Goal: Transaction & Acquisition: Purchase product/service

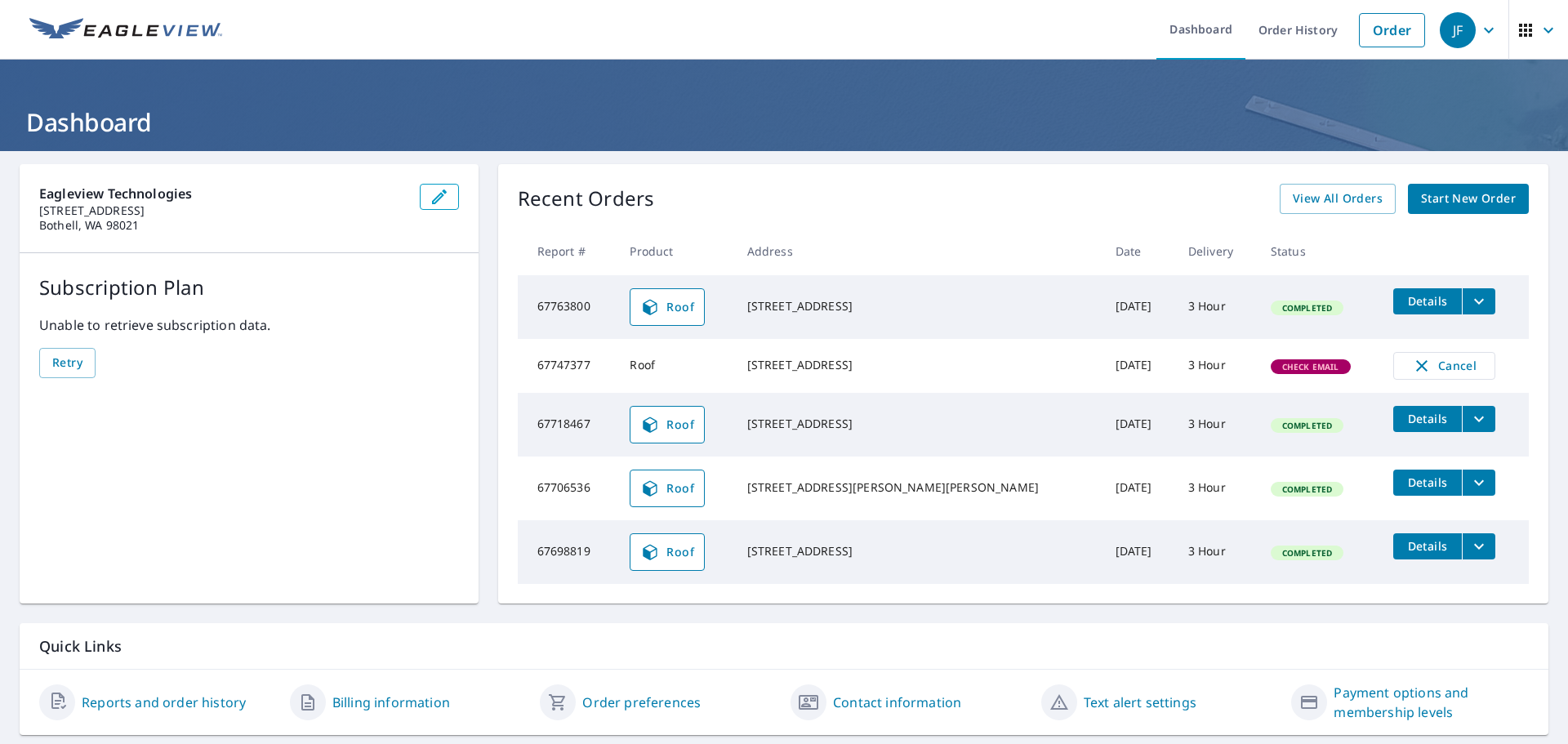
click at [1281, 372] on span "Check Email" at bounding box center [1311, 367] width 77 height 12
click at [1372, 28] on link "Order" at bounding box center [1392, 30] width 66 height 34
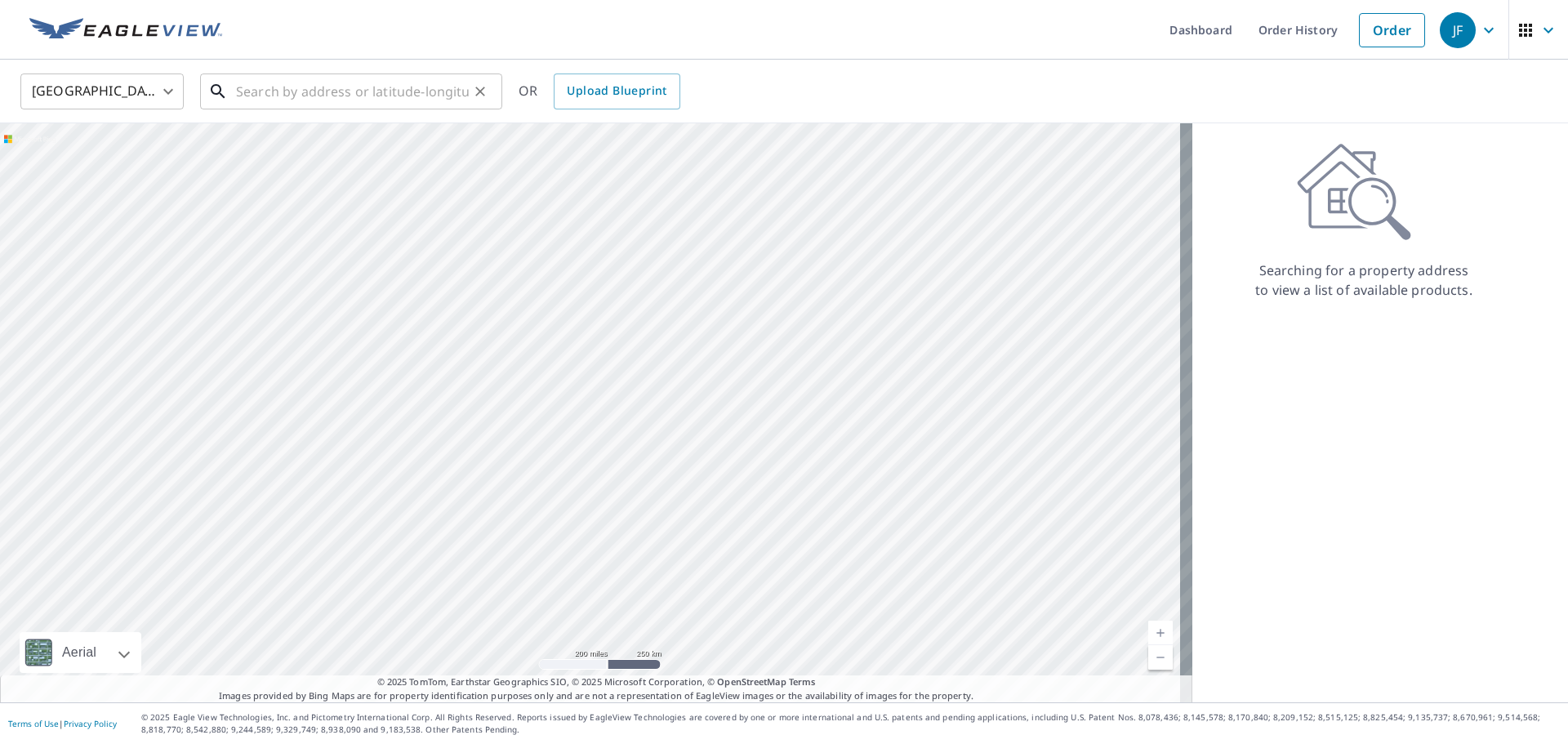
click at [361, 94] on input "text" at bounding box center [352, 91] width 233 height 46
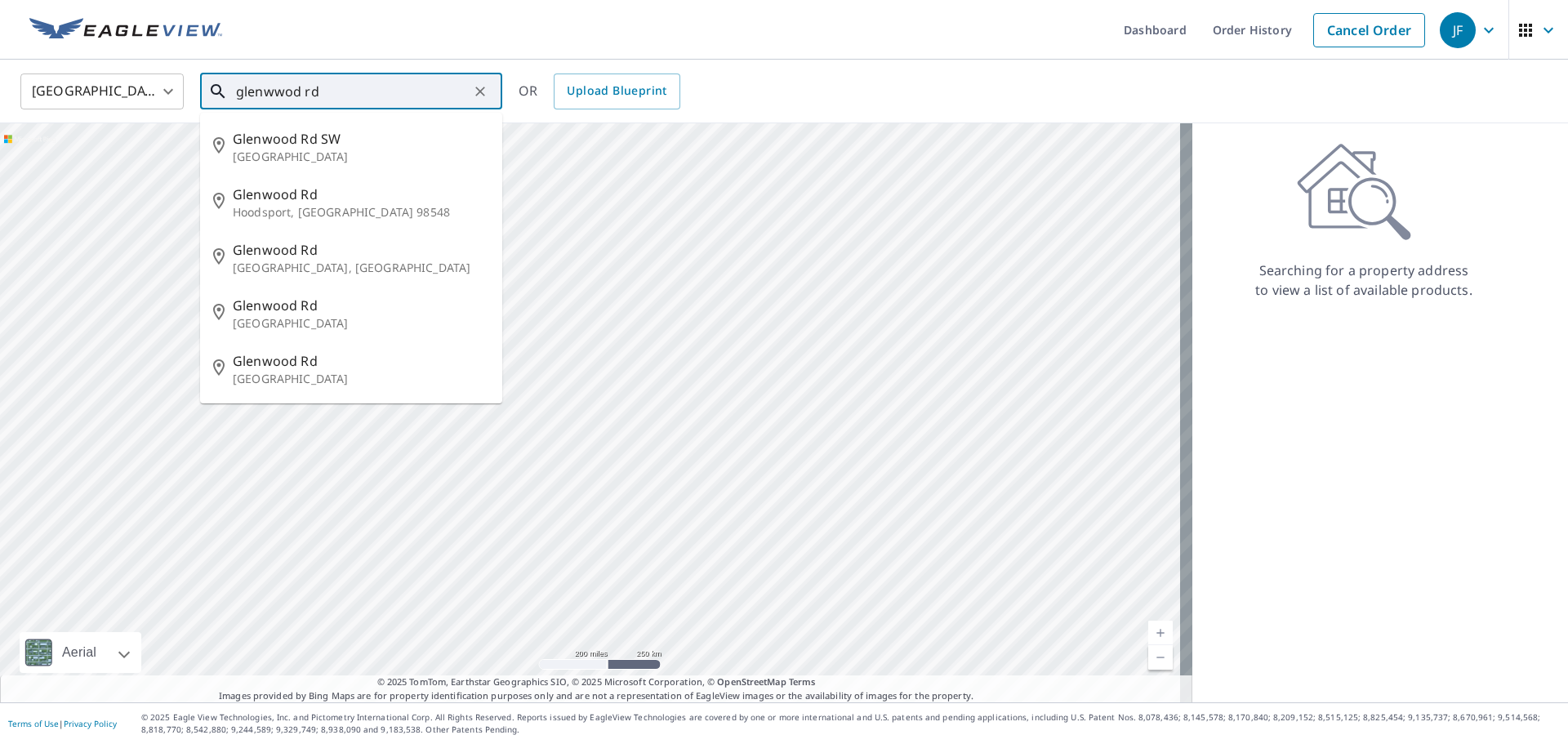
click at [236, 89] on input "glenwwod rd" at bounding box center [352, 91] width 233 height 46
click at [238, 88] on input "glenwwod rd" at bounding box center [352, 91] width 233 height 46
click at [372, 99] on input "glenwwod rd" at bounding box center [352, 91] width 233 height 46
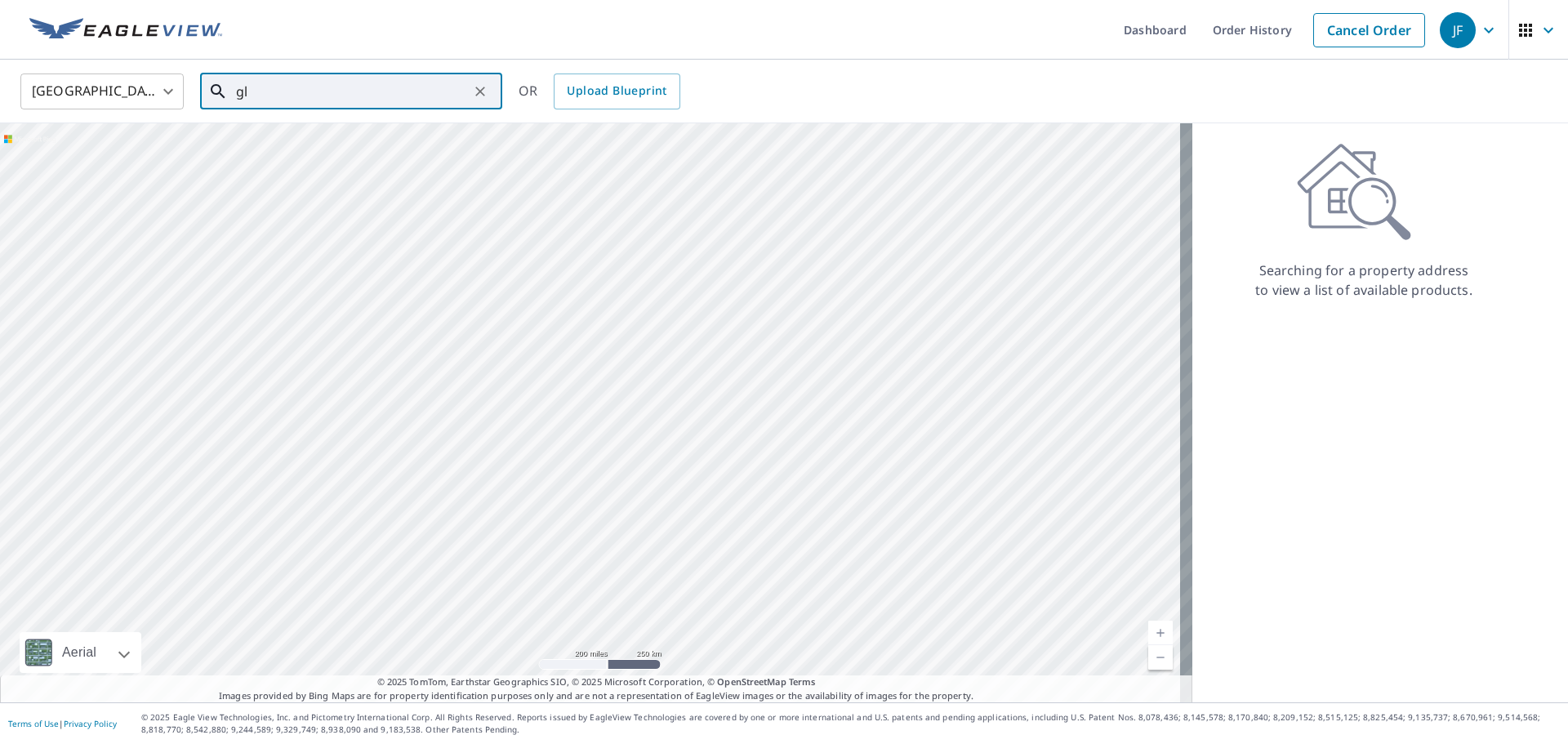
type input "g"
click at [351, 96] on input "text" at bounding box center [352, 91] width 233 height 46
click at [351, 91] on input "text" at bounding box center [352, 91] width 233 height 46
click at [440, 95] on input "text" at bounding box center [352, 91] width 233 height 46
click at [330, 88] on input "text" at bounding box center [352, 91] width 233 height 46
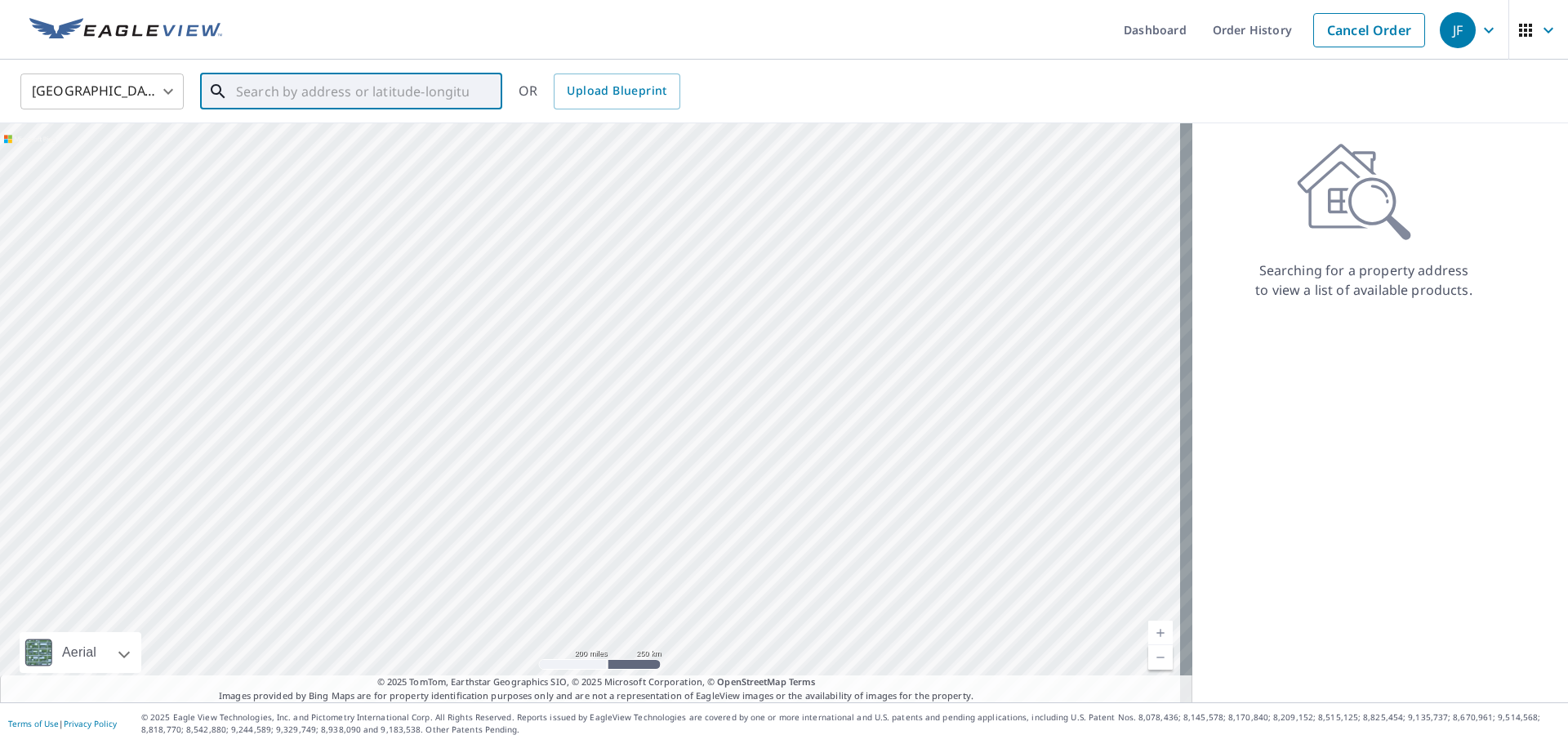
click at [309, 91] on input "text" at bounding box center [352, 91] width 233 height 46
type input "[STREET_ADDRESS]"
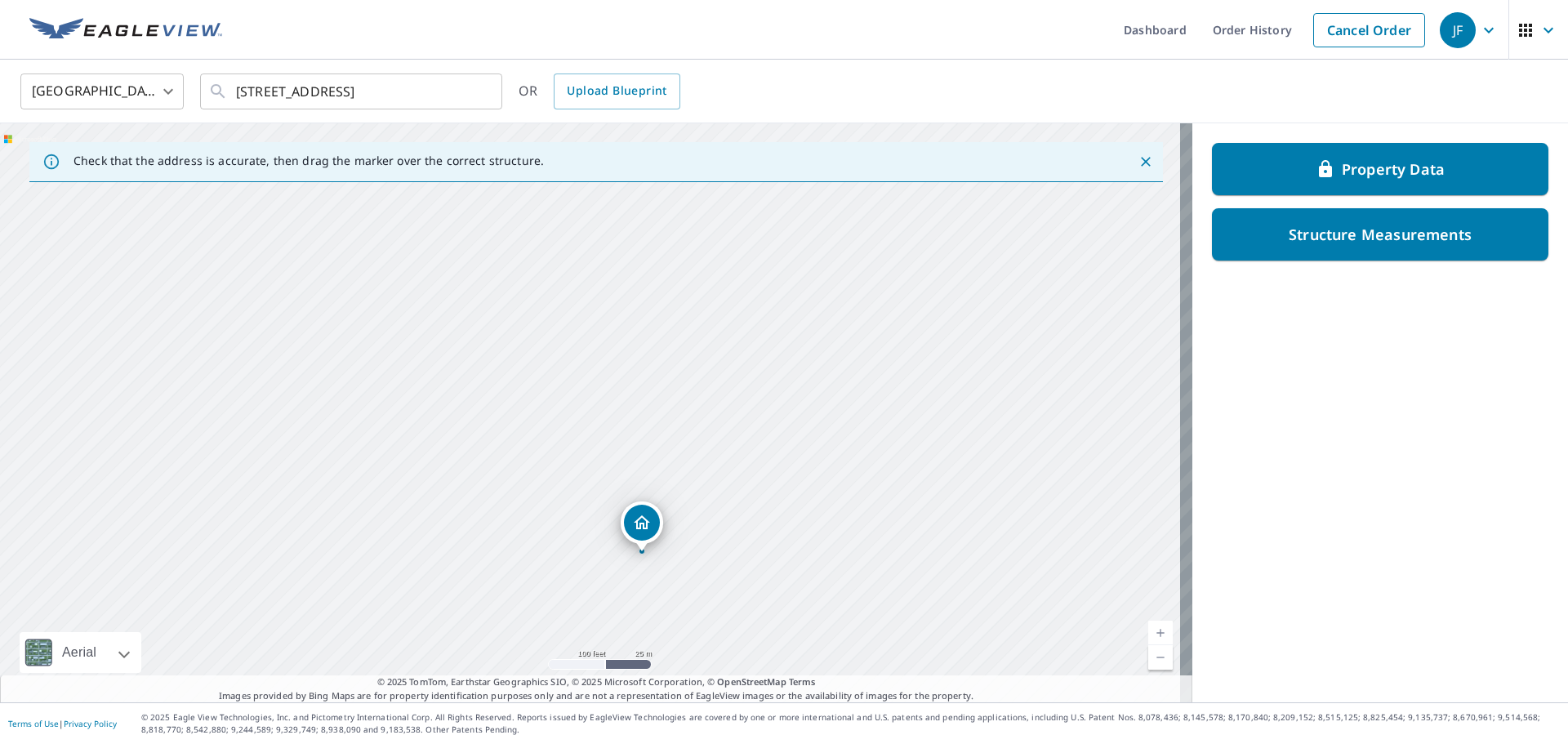
drag, startPoint x: 812, startPoint y: 245, endPoint x: 859, endPoint y: 417, distance: 178.3
click at [859, 417] on div "[STREET_ADDRESS]" at bounding box center [596, 412] width 1192 height 578
drag, startPoint x: 607, startPoint y: 301, endPoint x: 712, endPoint y: 406, distance: 148.5
click at [712, 406] on div "[STREET_ADDRESS]" at bounding box center [596, 412] width 1192 height 578
drag, startPoint x: 697, startPoint y: 489, endPoint x: 582, endPoint y: 304, distance: 217.8
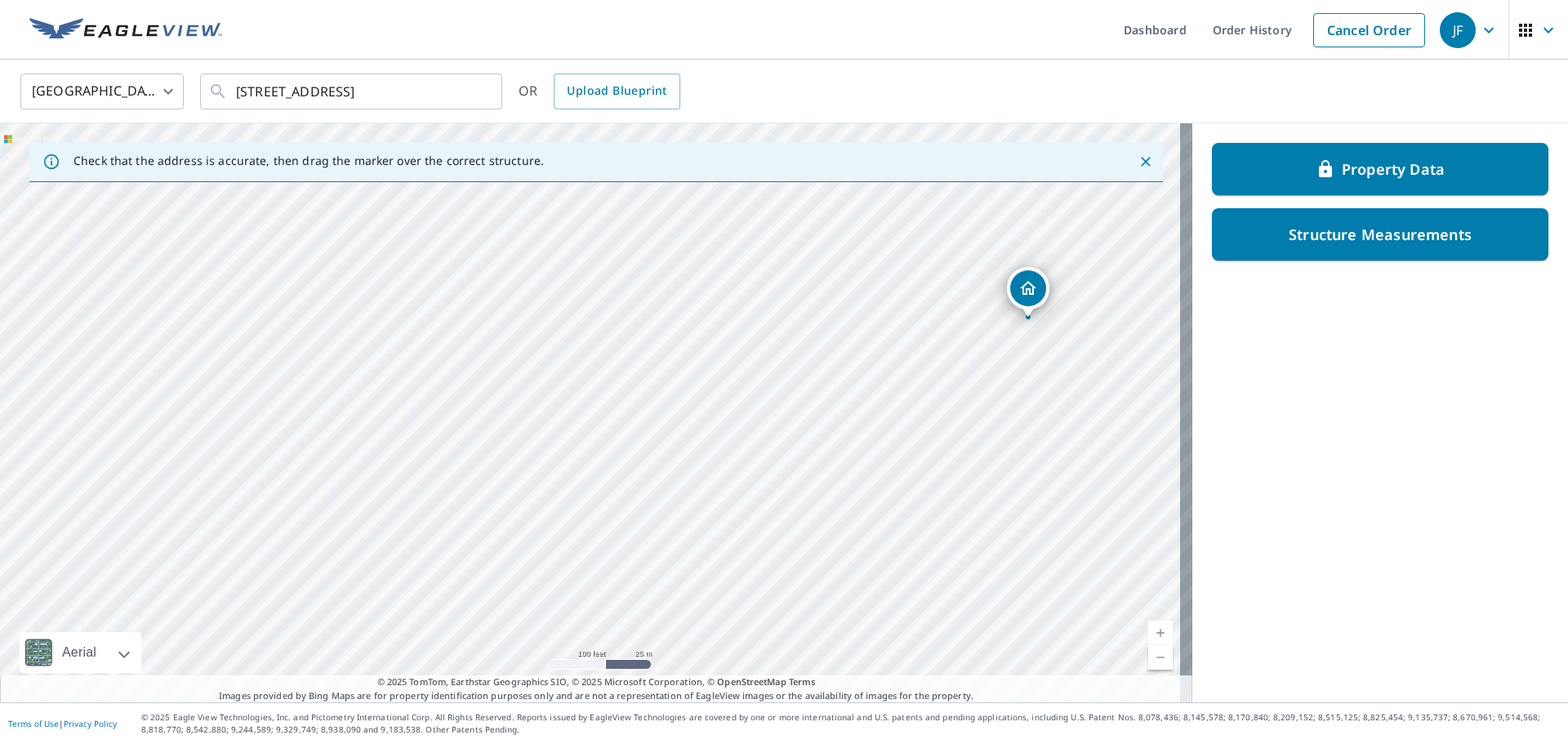
drag, startPoint x: 601, startPoint y: 315, endPoint x: 1025, endPoint y: 286, distance: 425.0
drag, startPoint x: 589, startPoint y: 379, endPoint x: 604, endPoint y: 351, distance: 31.8
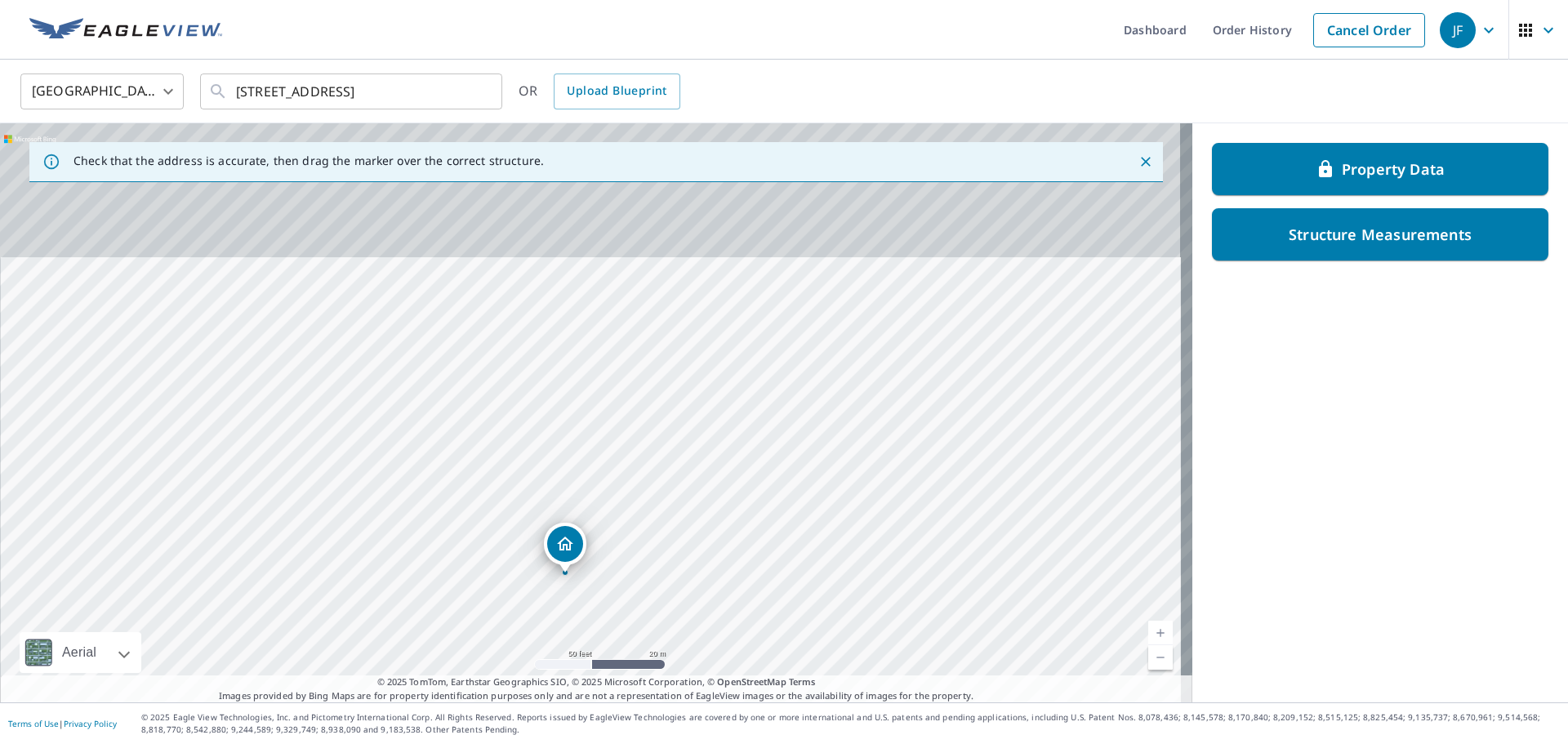
drag, startPoint x: 669, startPoint y: 500, endPoint x: 654, endPoint y: 595, distance: 96.2
click at [657, 604] on div "[STREET_ADDRESS]" at bounding box center [596, 412] width 1192 height 578
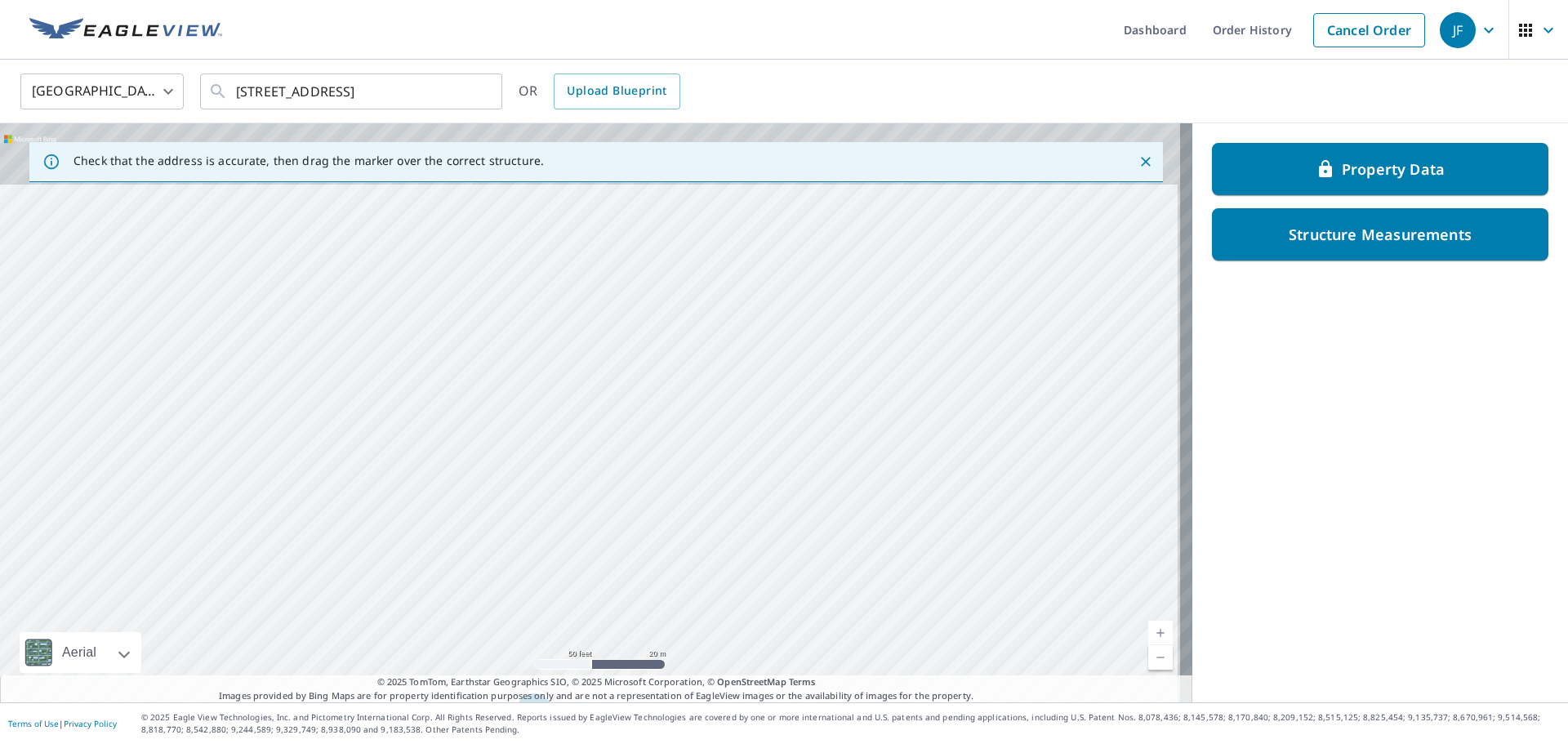
drag, startPoint x: 724, startPoint y: 333, endPoint x: 693, endPoint y: 456, distance: 126.8
click at [694, 493] on div "[STREET_ADDRESS]" at bounding box center [596, 412] width 1192 height 578
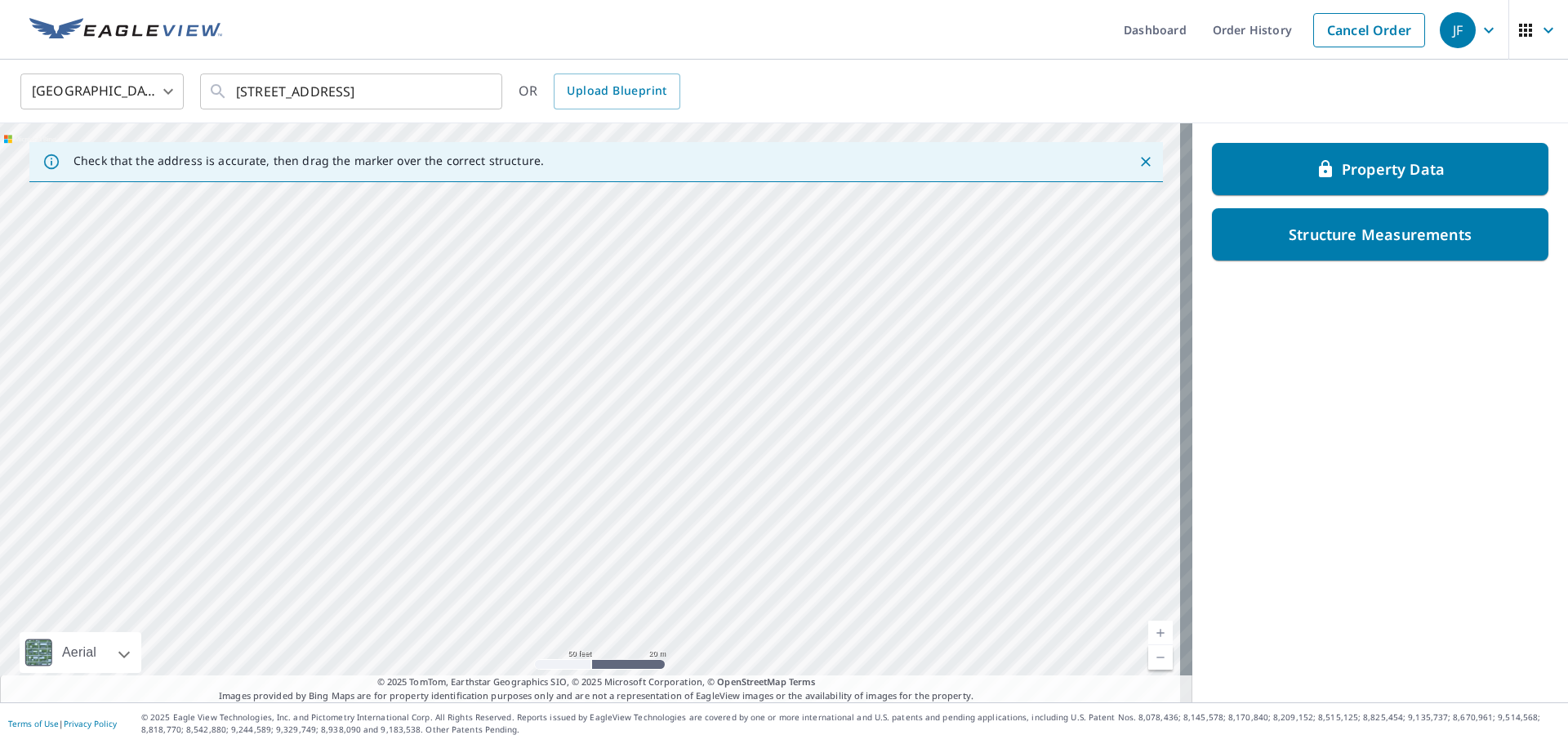
drag, startPoint x: 695, startPoint y: 391, endPoint x: 688, endPoint y: 415, distance: 25.0
click at [688, 415] on div "[STREET_ADDRESS]" at bounding box center [596, 412] width 1192 height 578
drag, startPoint x: 363, startPoint y: 403, endPoint x: 397, endPoint y: 383, distance: 39.4
drag, startPoint x: 584, startPoint y: 386, endPoint x: 478, endPoint y: 423, distance: 112.3
click at [429, 101] on input "[STREET_ADDRESS]" at bounding box center [352, 91] width 233 height 46
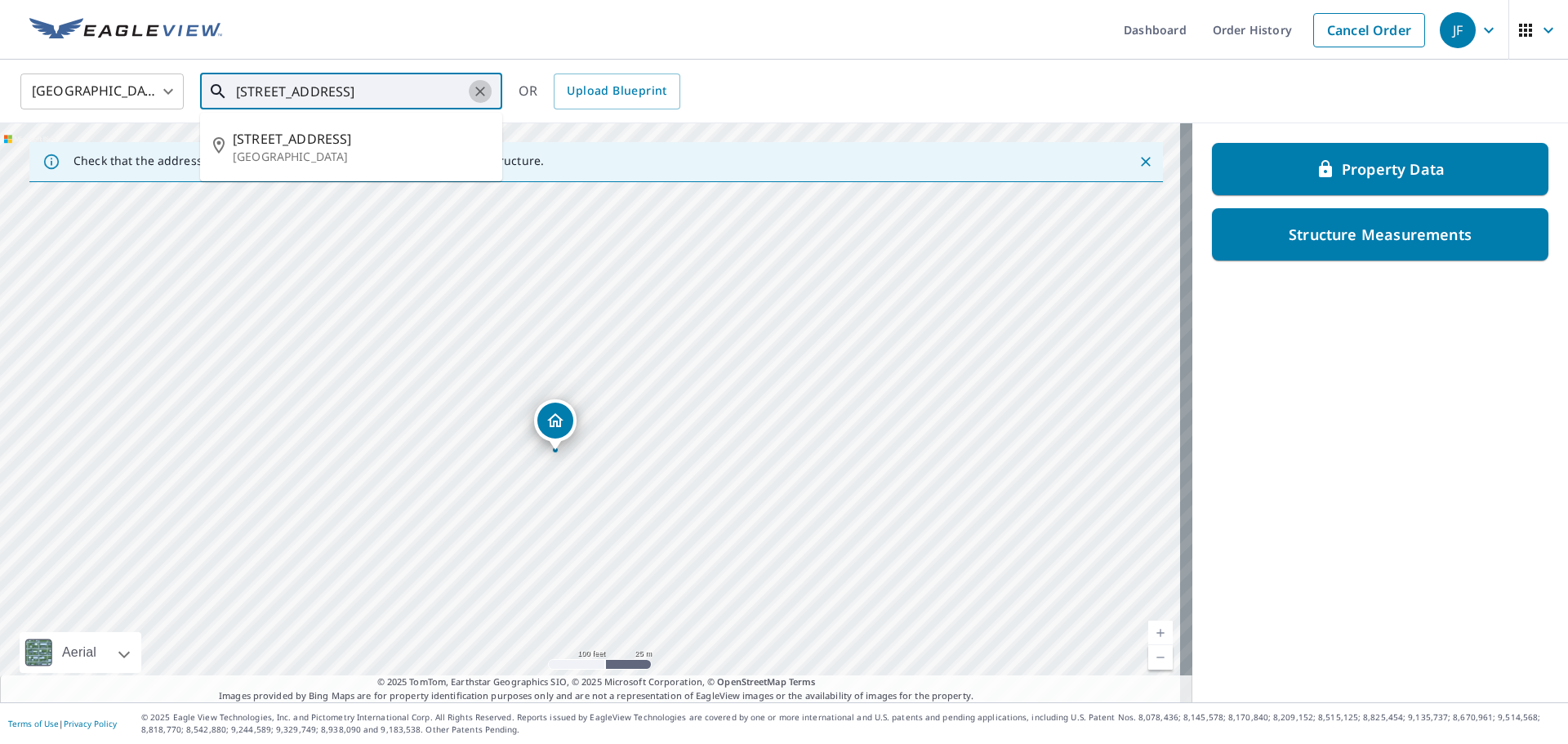
click at [483, 91] on icon "Clear" at bounding box center [480, 92] width 17 height 17
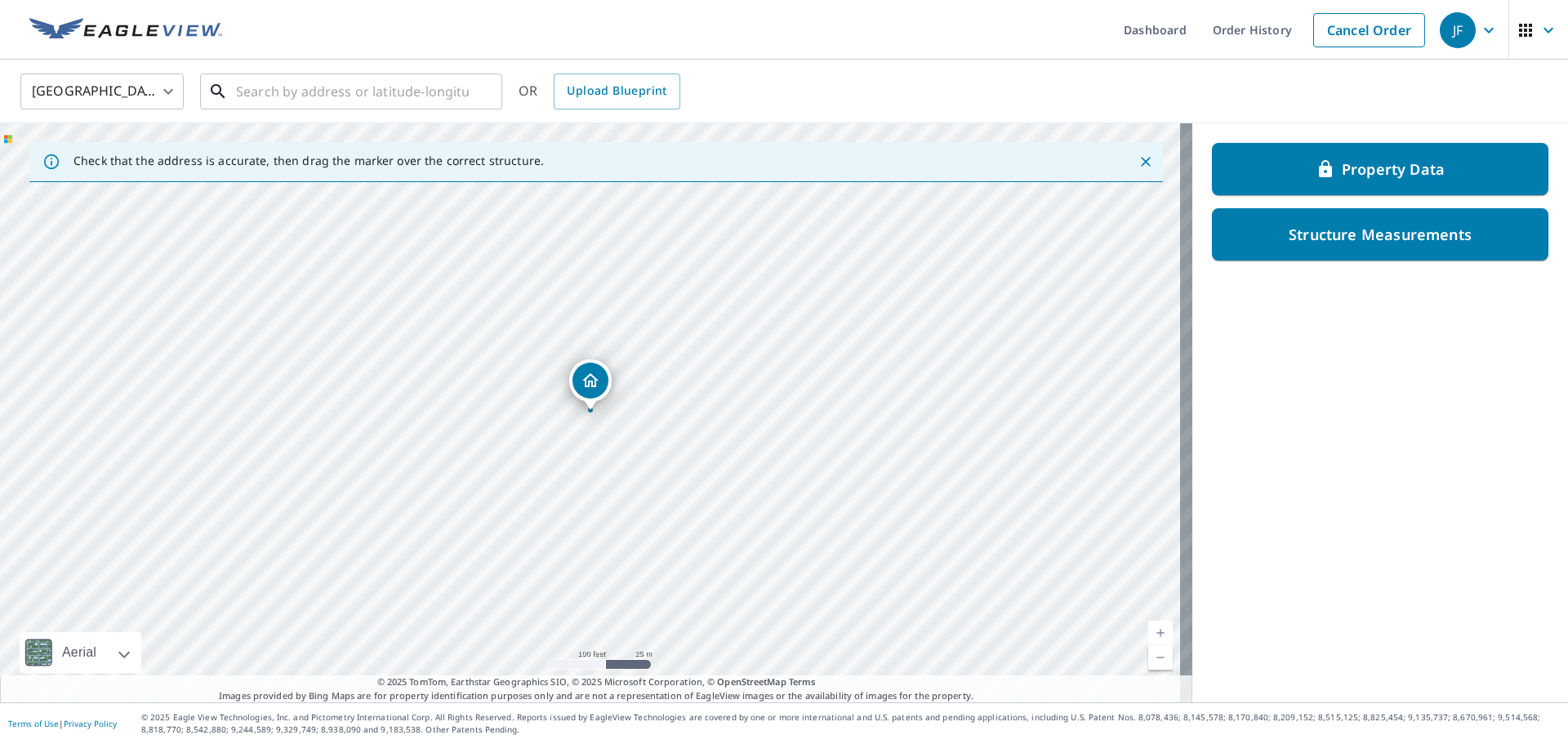
click at [344, 86] on input "text" at bounding box center [352, 91] width 233 height 46
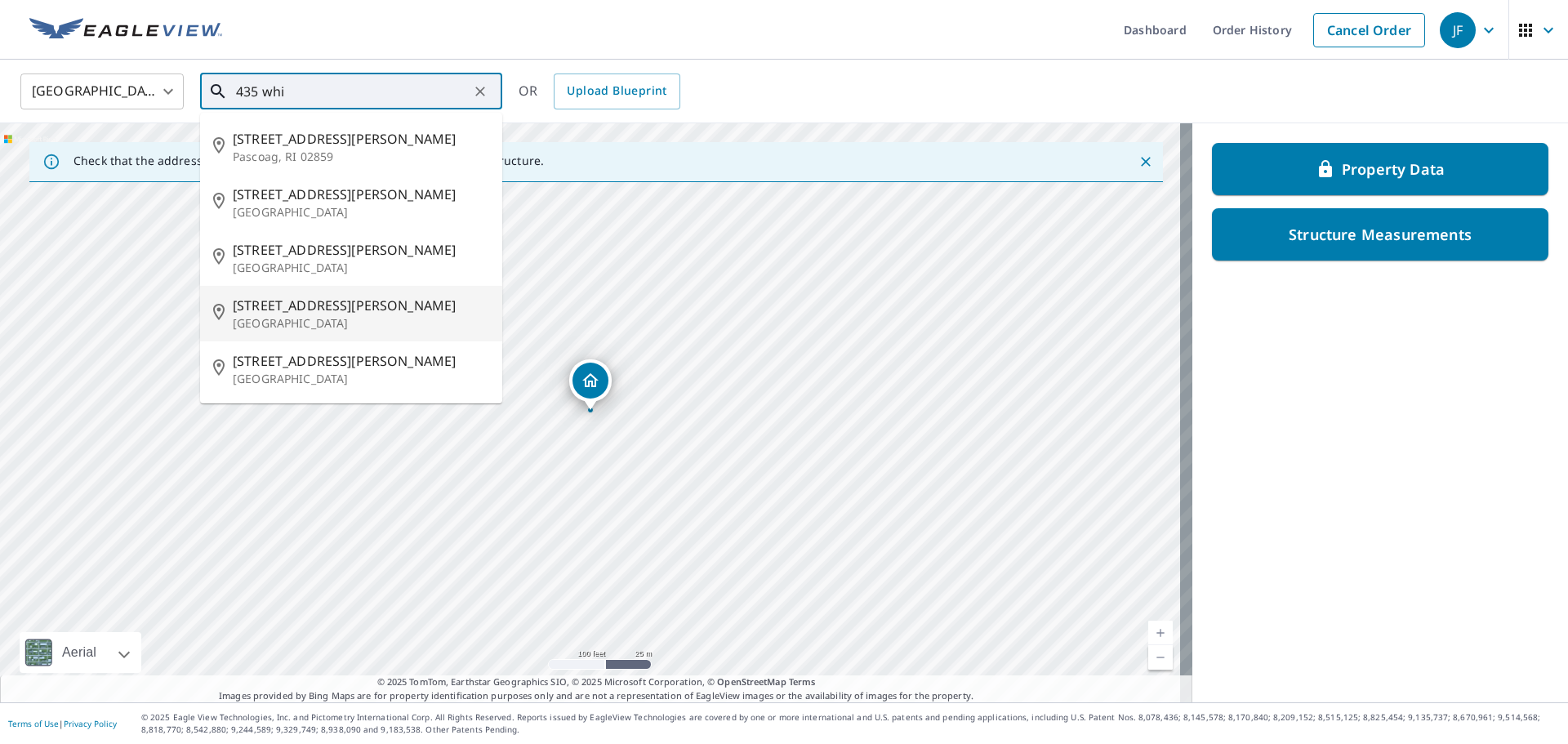
click at [344, 317] on p "[GEOGRAPHIC_DATA]" at bounding box center [361, 324] width 257 height 17
type input "[STREET_ADDRESS][PERSON_NAME]"
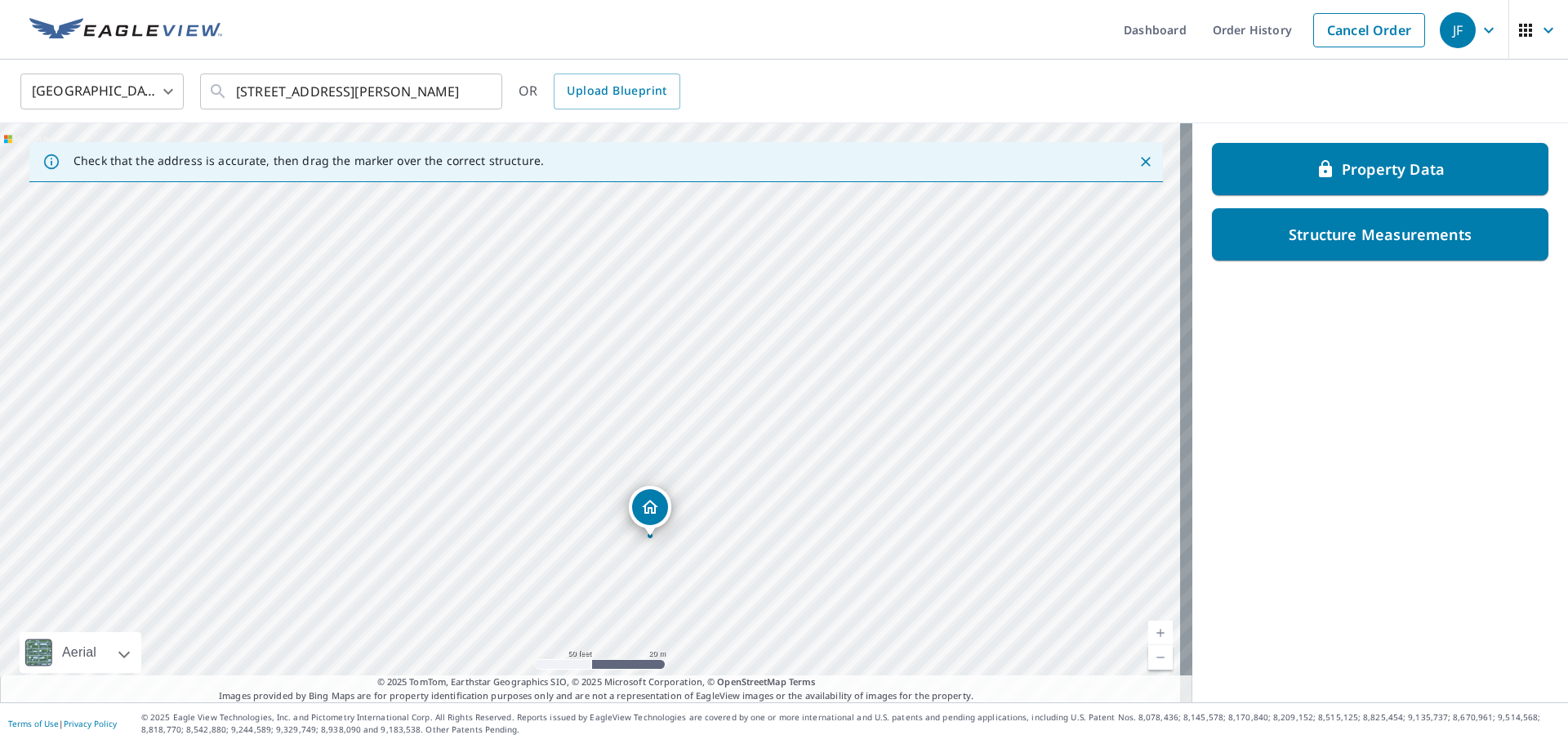
drag, startPoint x: 618, startPoint y: 365, endPoint x: 653, endPoint y: 582, distance: 219.8
click at [653, 582] on div "[STREET_ADDRESS][PERSON_NAME]" at bounding box center [596, 412] width 1192 height 578
drag, startPoint x: 587, startPoint y: 380, endPoint x: 618, endPoint y: 371, distance: 32.3
drag, startPoint x: 587, startPoint y: 374, endPoint x: 527, endPoint y: 364, distance: 60.8
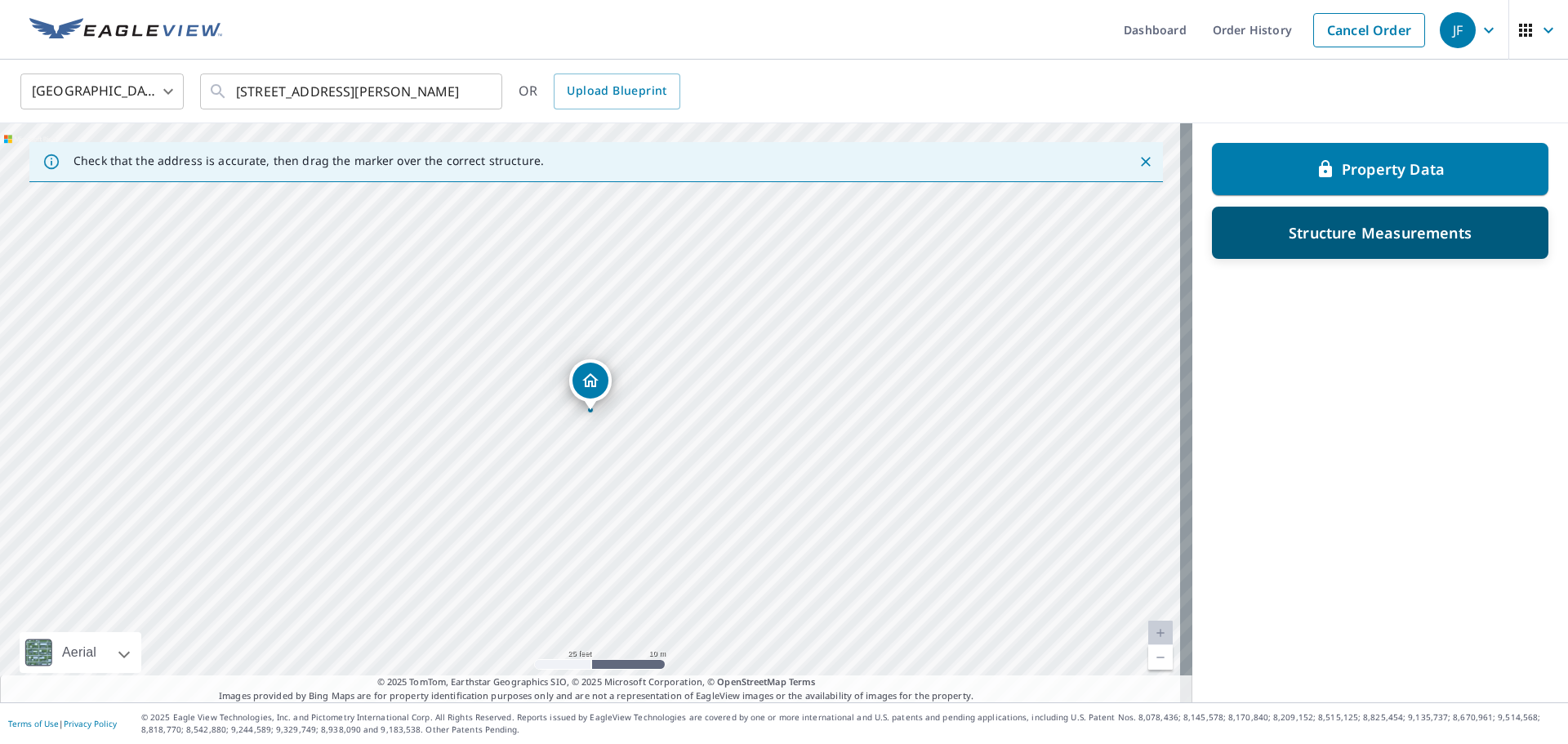
click at [1305, 248] on div "Structure Measurements" at bounding box center [1380, 233] width 336 height 52
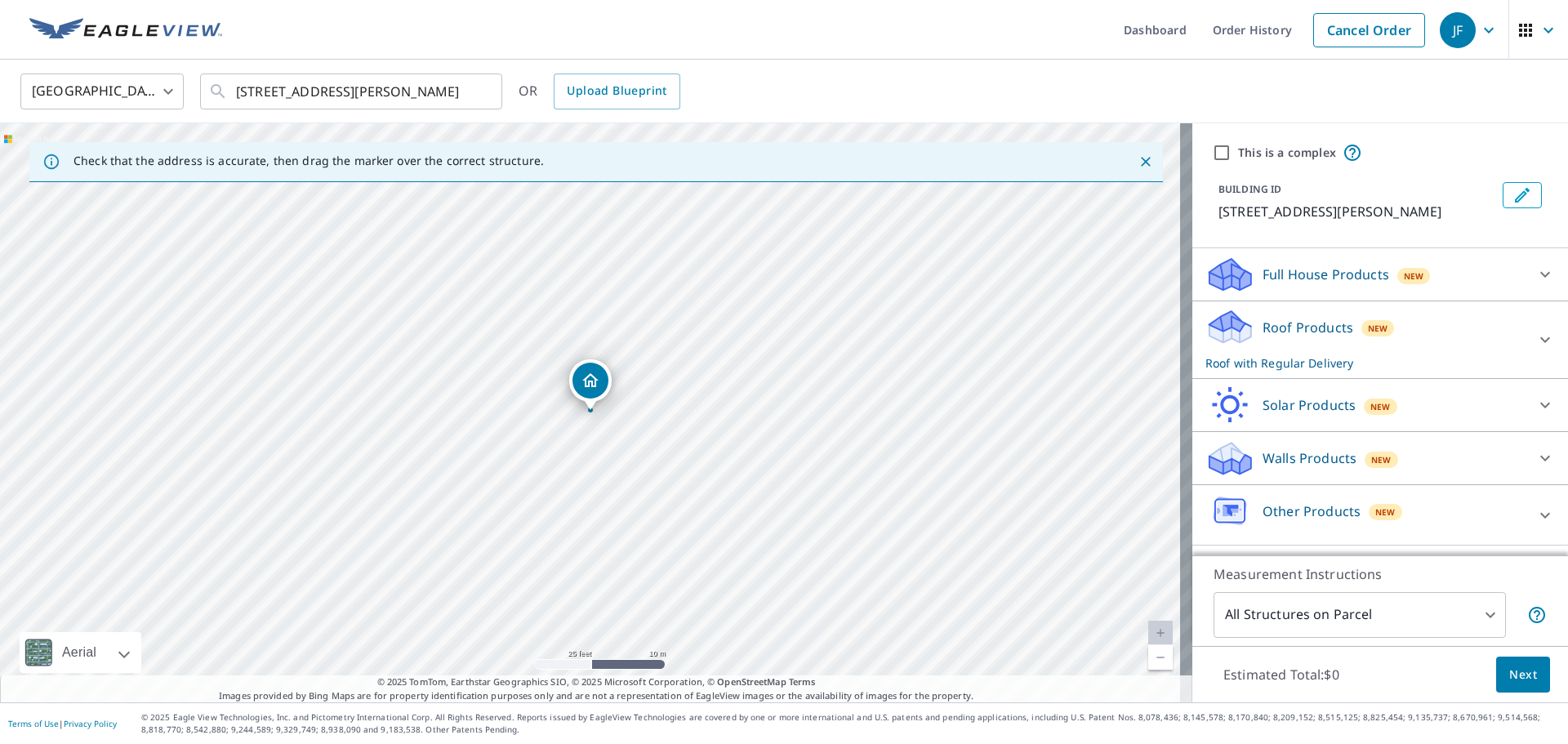
click at [1305, 324] on p "Roof Products" at bounding box center [1308, 328] width 91 height 20
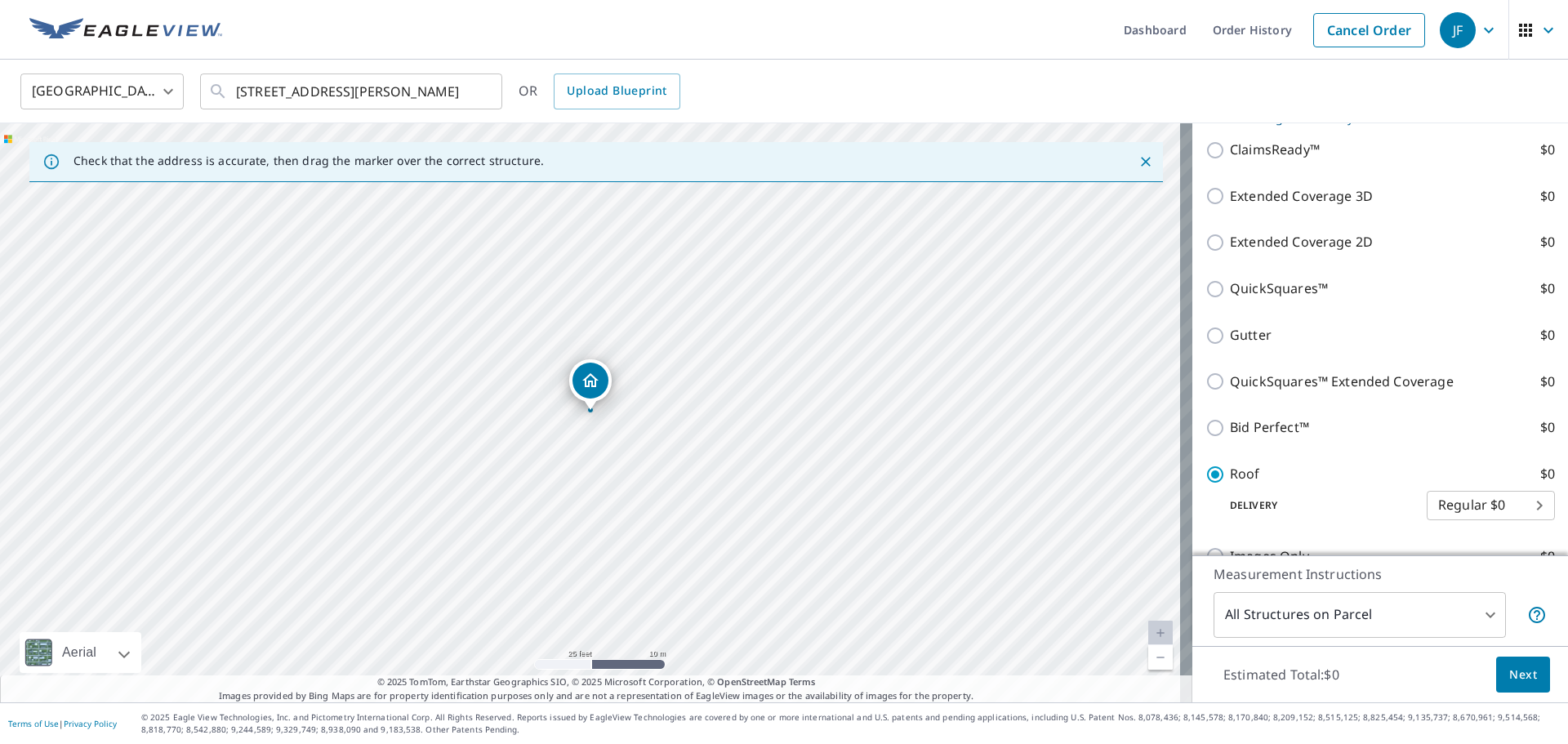
scroll to position [408, 0]
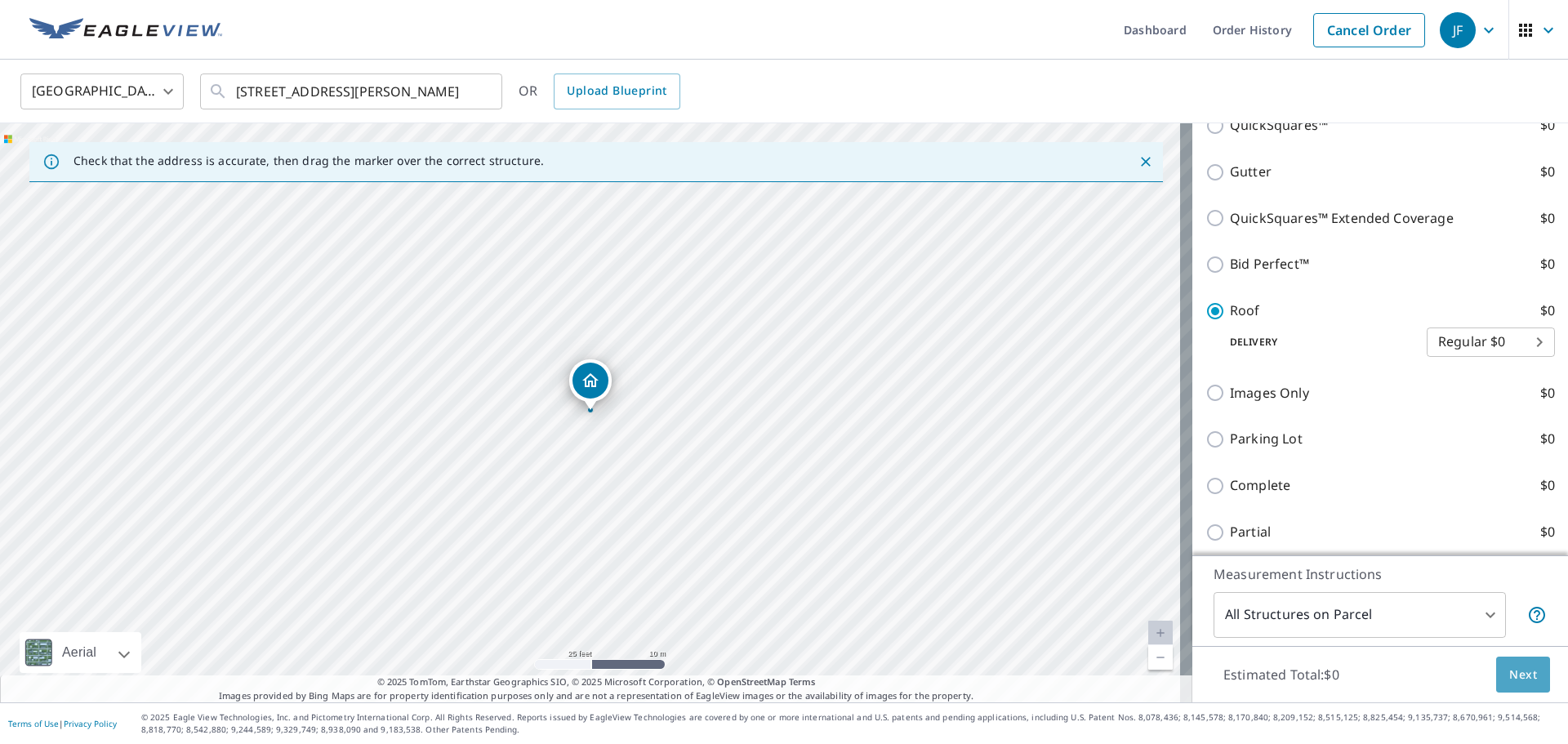
click at [1512, 667] on span "Next" at bounding box center [1523, 674] width 28 height 21
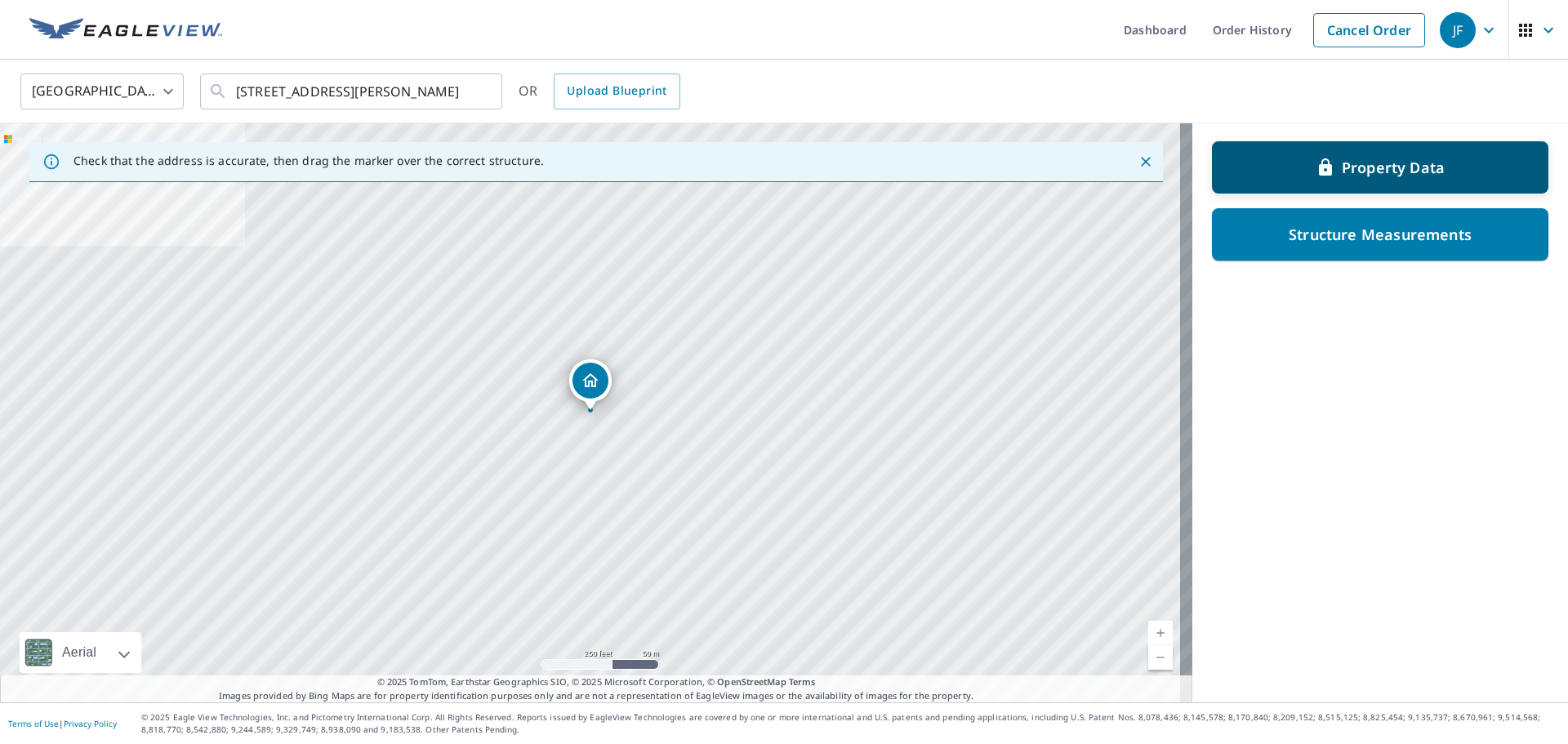
click at [1261, 174] on div "Property Data" at bounding box center [1380, 167] width 294 height 30
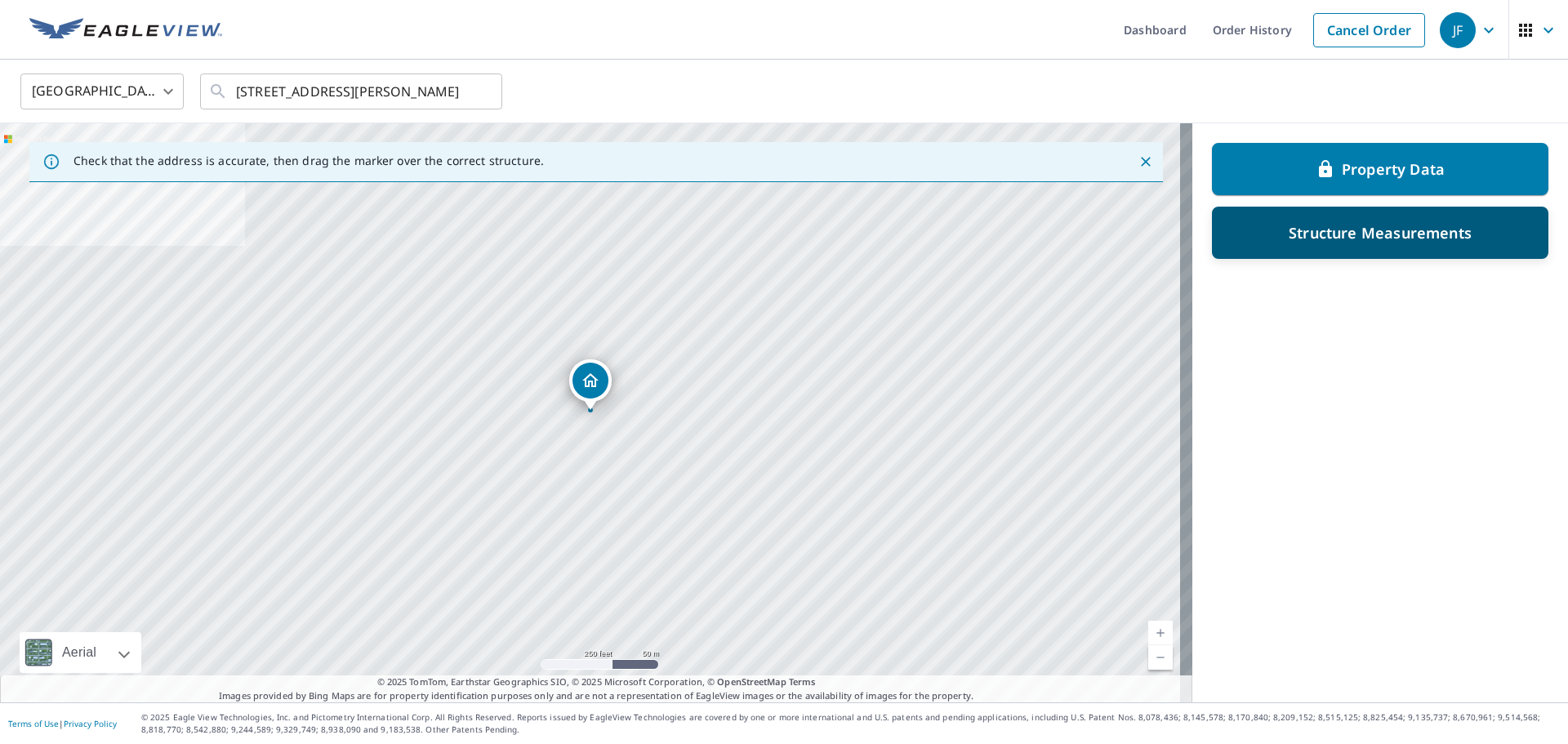
click at [1402, 236] on p "Structure Measurements" at bounding box center [1380, 233] width 183 height 20
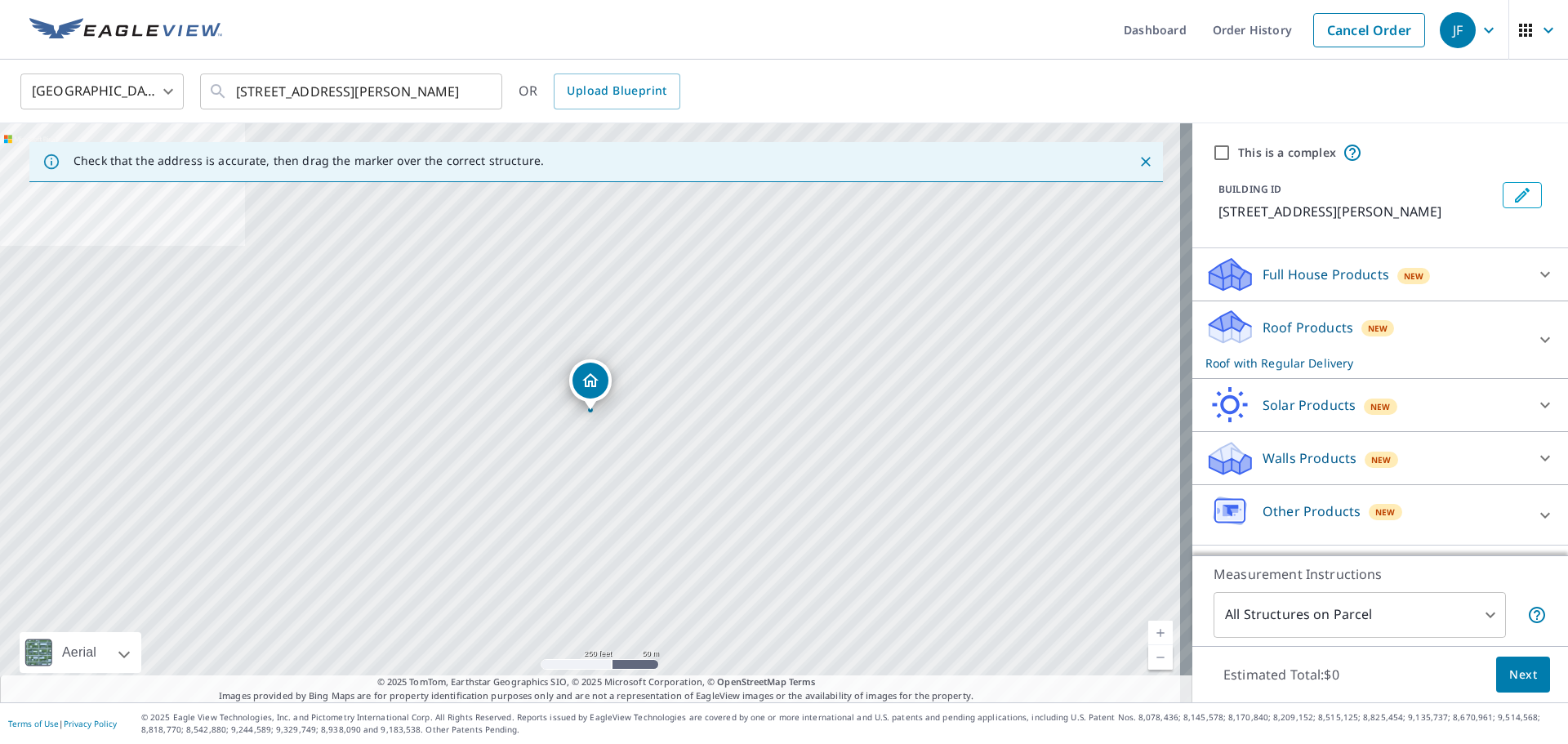
click at [1308, 300] on div "Full House Products New Full House™ $0" at bounding box center [1380, 275] width 376 height 53
click at [1308, 305] on div "Roof Products New Roof with Regular Delivery ClaimsReady™ $0 Extended Coverage …" at bounding box center [1380, 340] width 376 height 78
click at [1308, 319] on p "Roof Products" at bounding box center [1308, 328] width 91 height 20
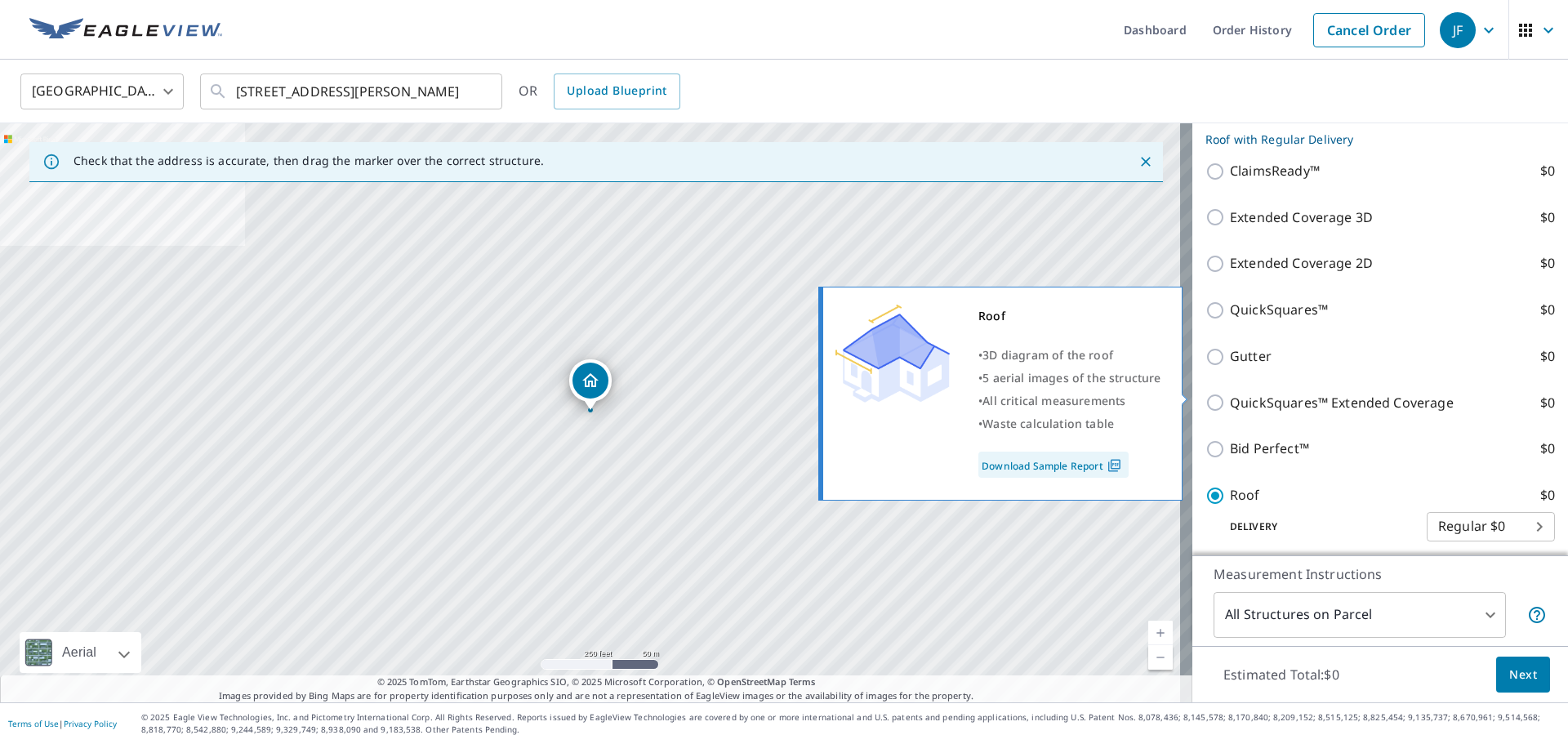
scroll to position [327, 0]
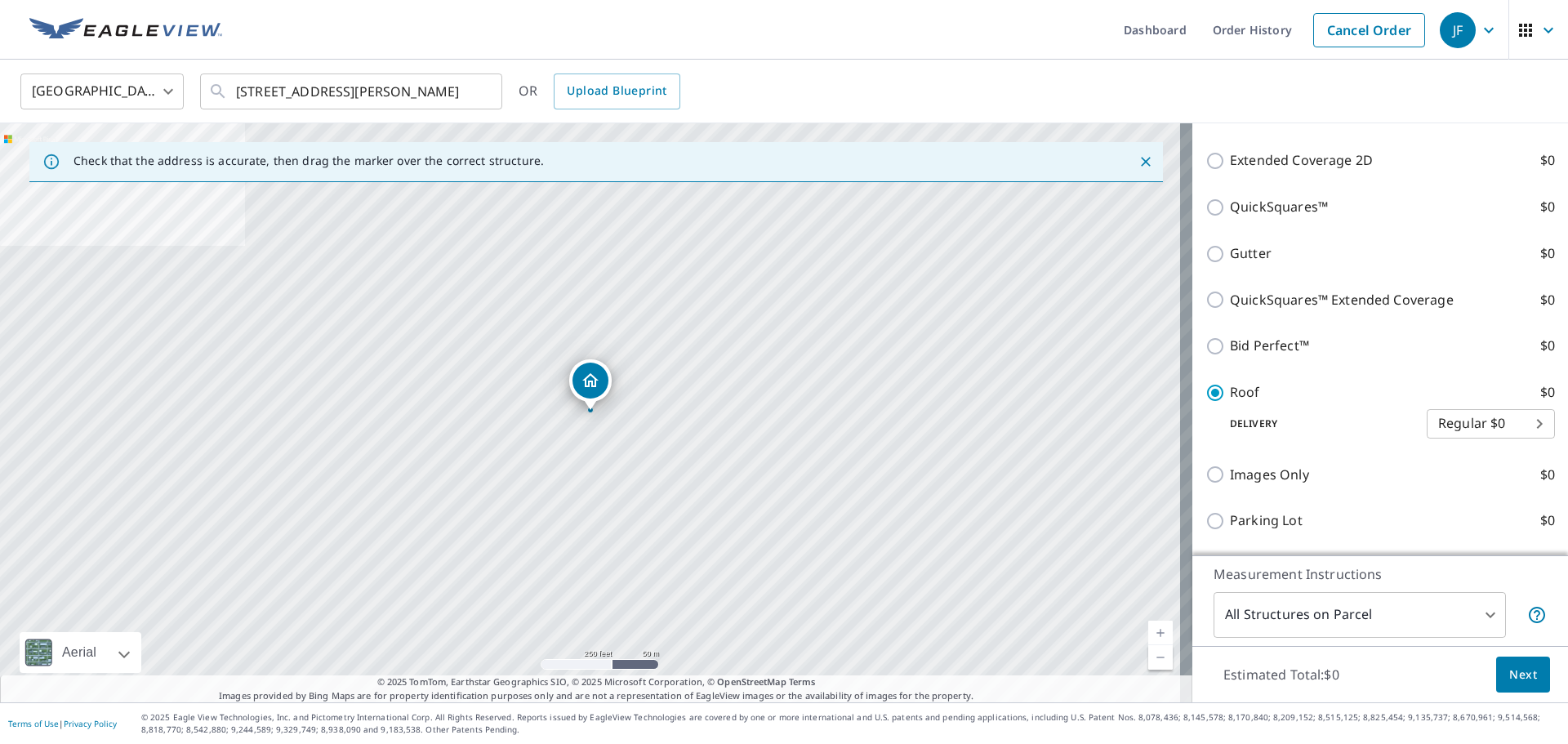
click at [1431, 413] on body "JF JF Dashboard Order History Cancel Order JF United States US ​ 435 Whipple Ln…" at bounding box center [784, 372] width 1568 height 744
click at [1483, 491] on li "3 Hour $0" at bounding box center [1466, 482] width 128 height 30
type input "7"
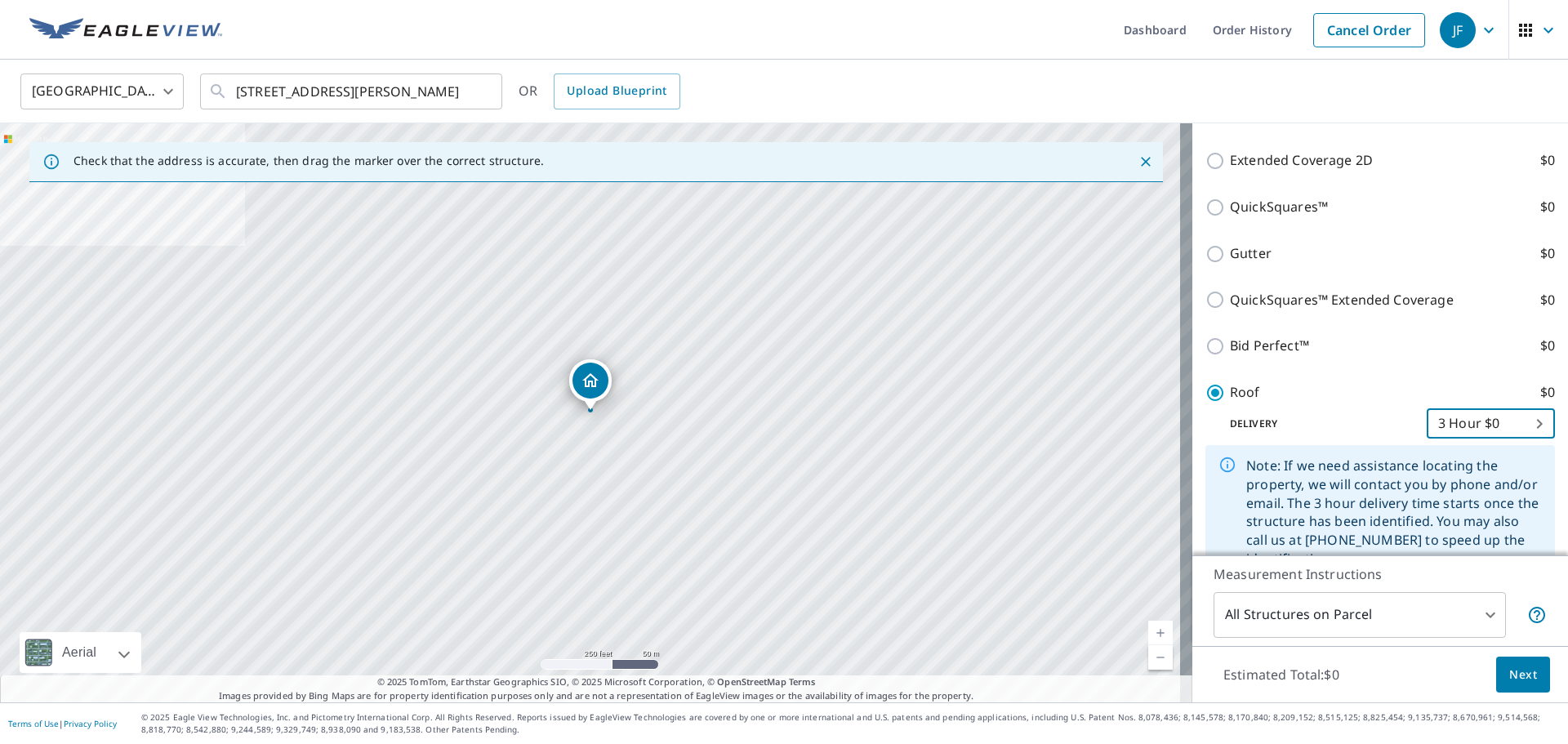
click at [1528, 662] on button "Next" at bounding box center [1522, 674] width 54 height 36
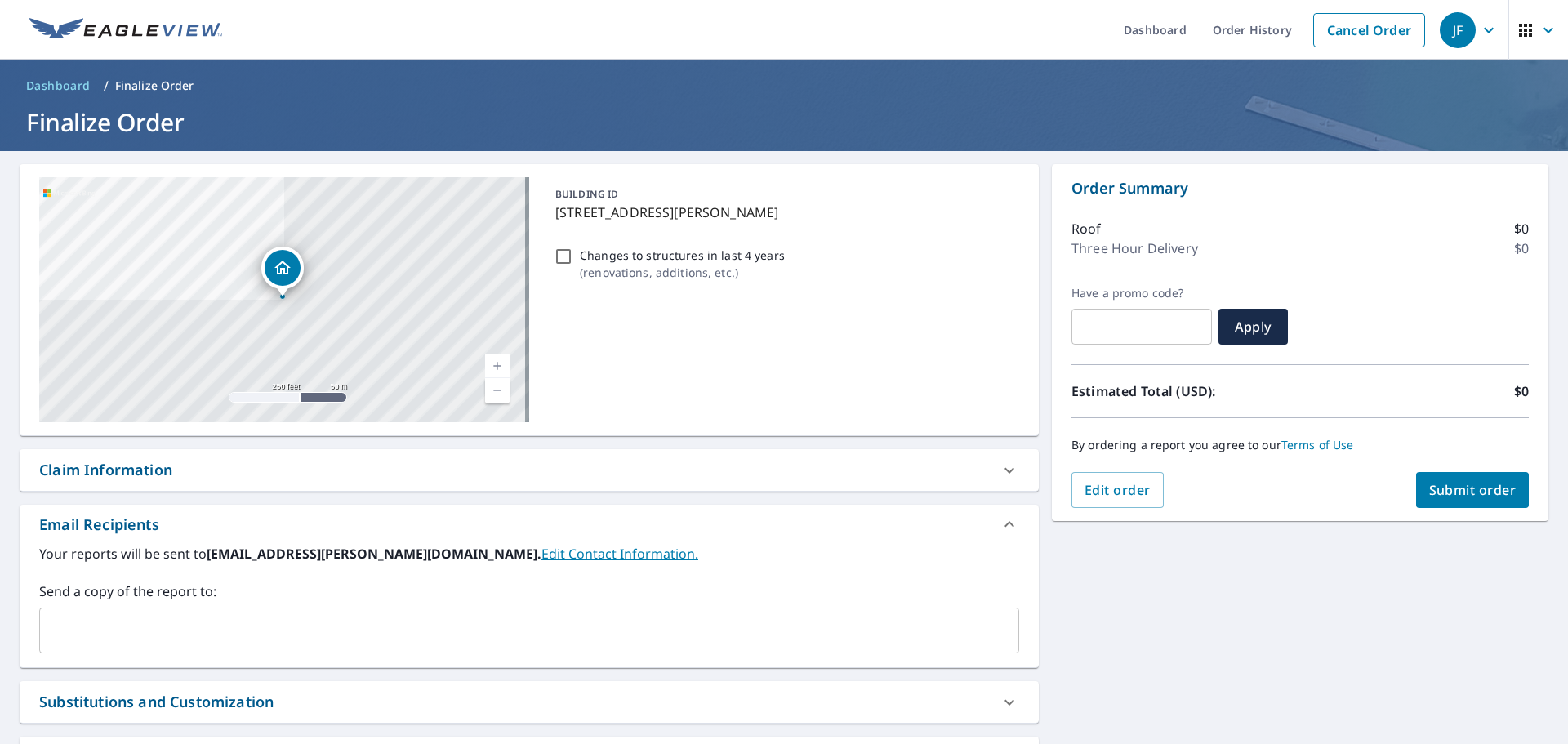
click at [1475, 487] on span "Submit order" at bounding box center [1474, 490] width 88 height 18
checkbox input "true"
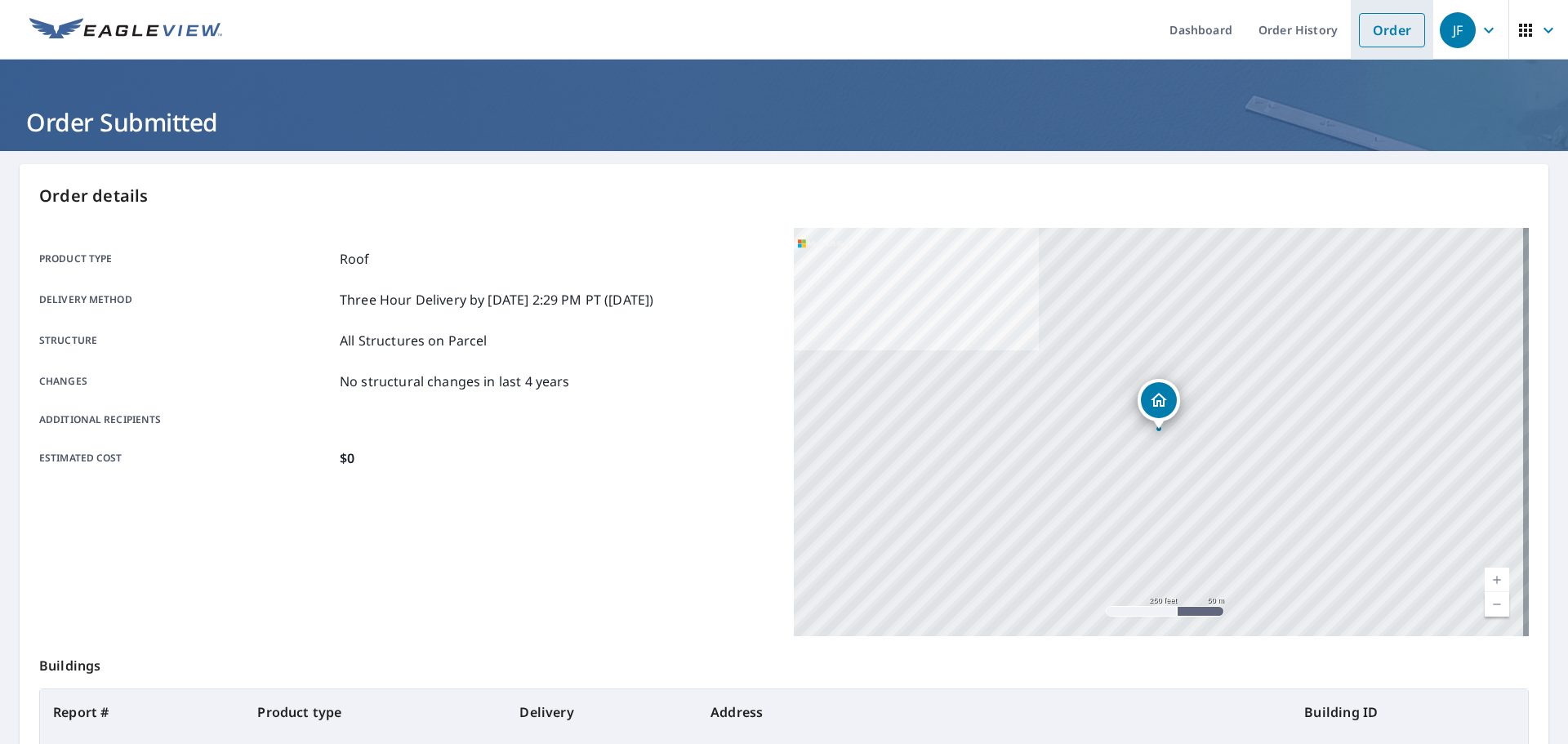
click at [1378, 33] on link "Order" at bounding box center [1392, 30] width 66 height 34
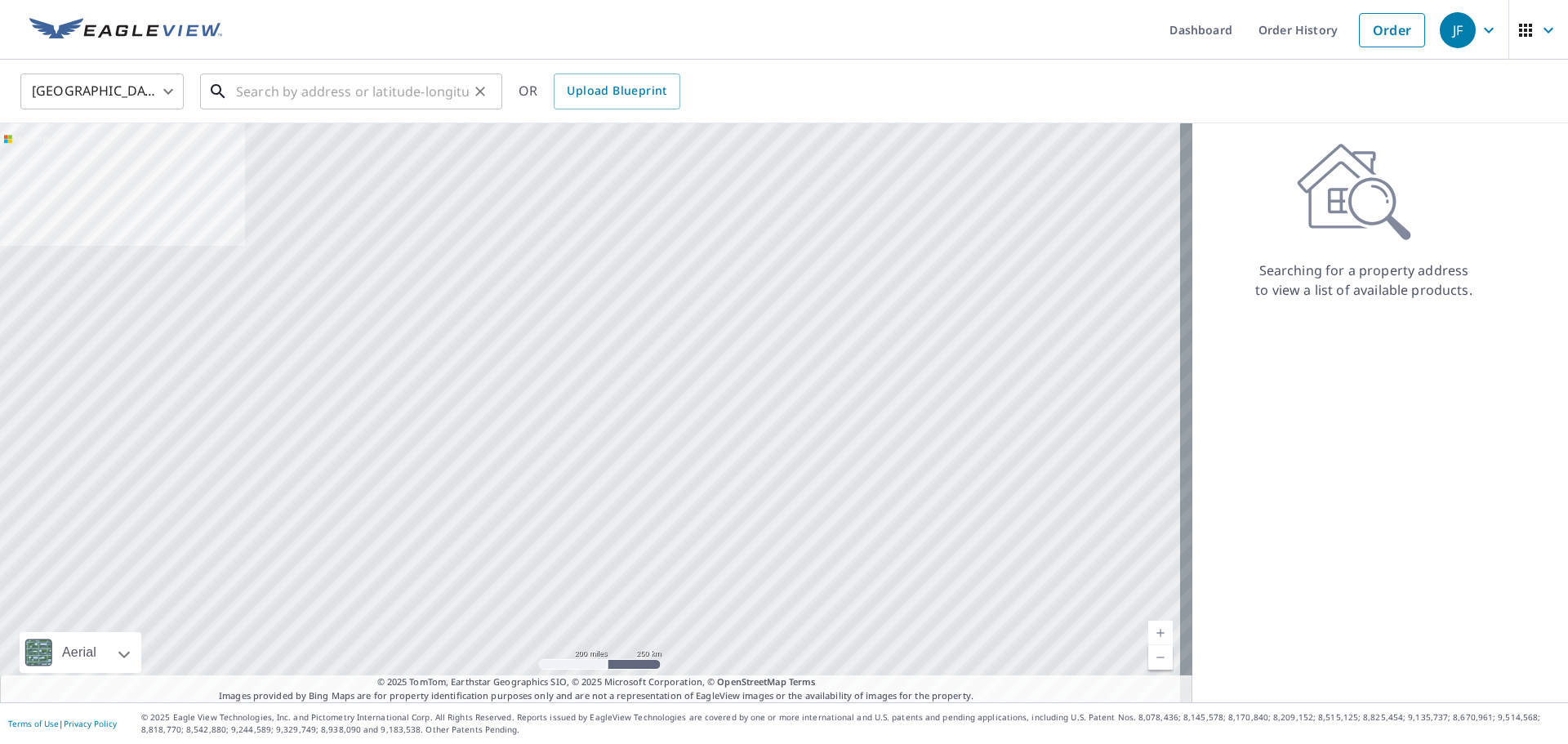
click at [343, 94] on input "text" at bounding box center [352, 91] width 233 height 46
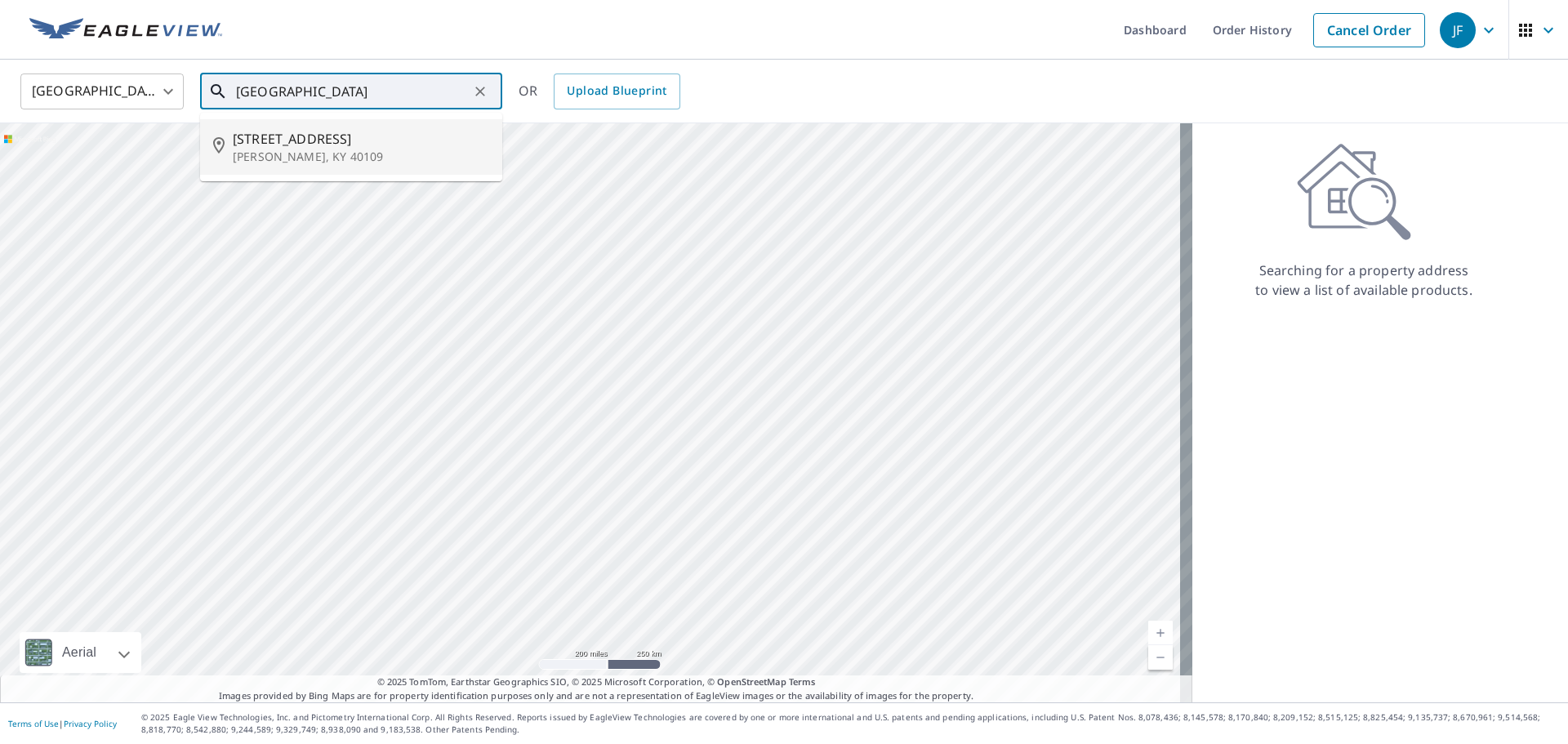
type input "3075 coral ridge"
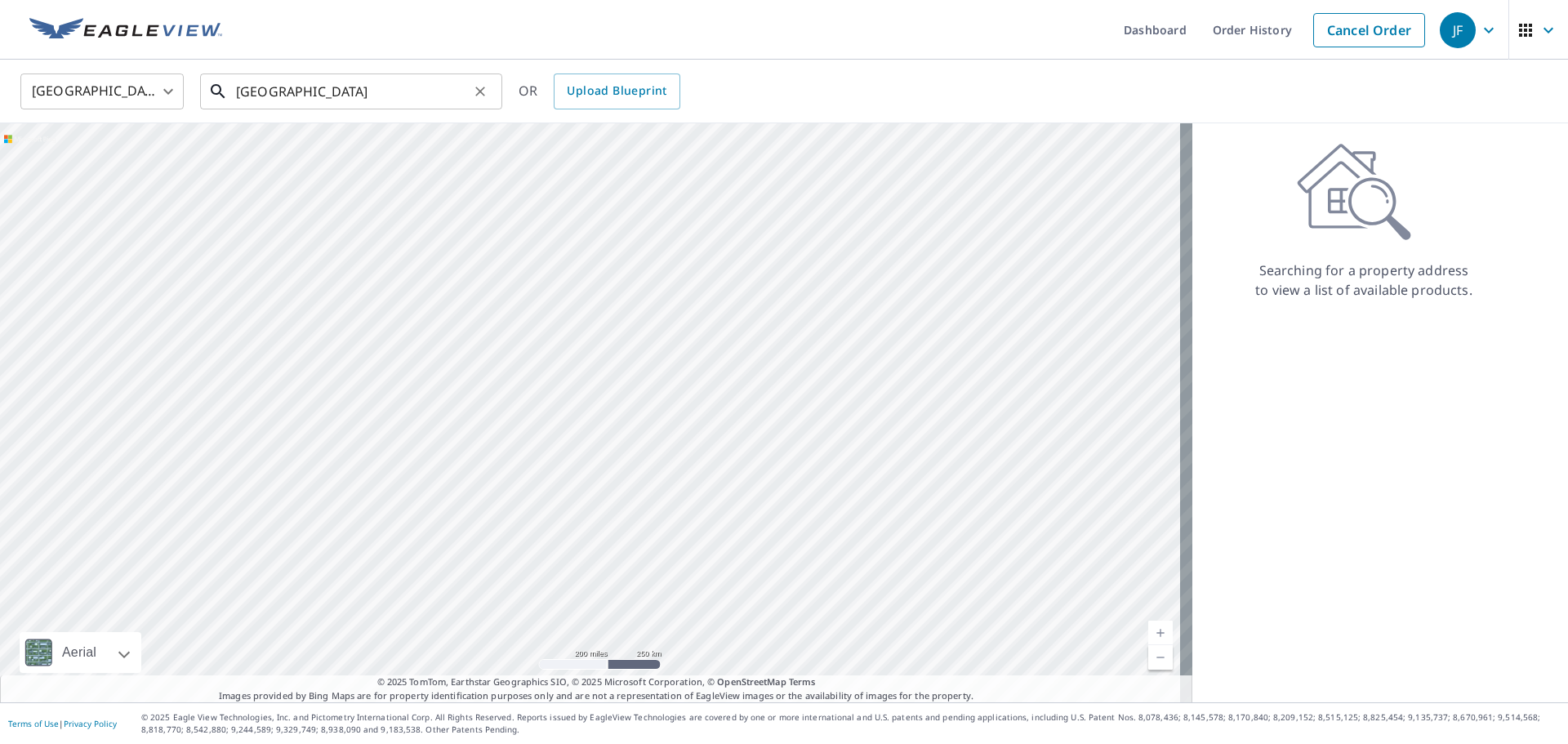
click at [402, 91] on input "3075 coral ridge" at bounding box center [352, 91] width 233 height 46
click at [435, 83] on input "3075 coral ridge" at bounding box center [352, 91] width 233 height 46
